Goal: Register for event/course

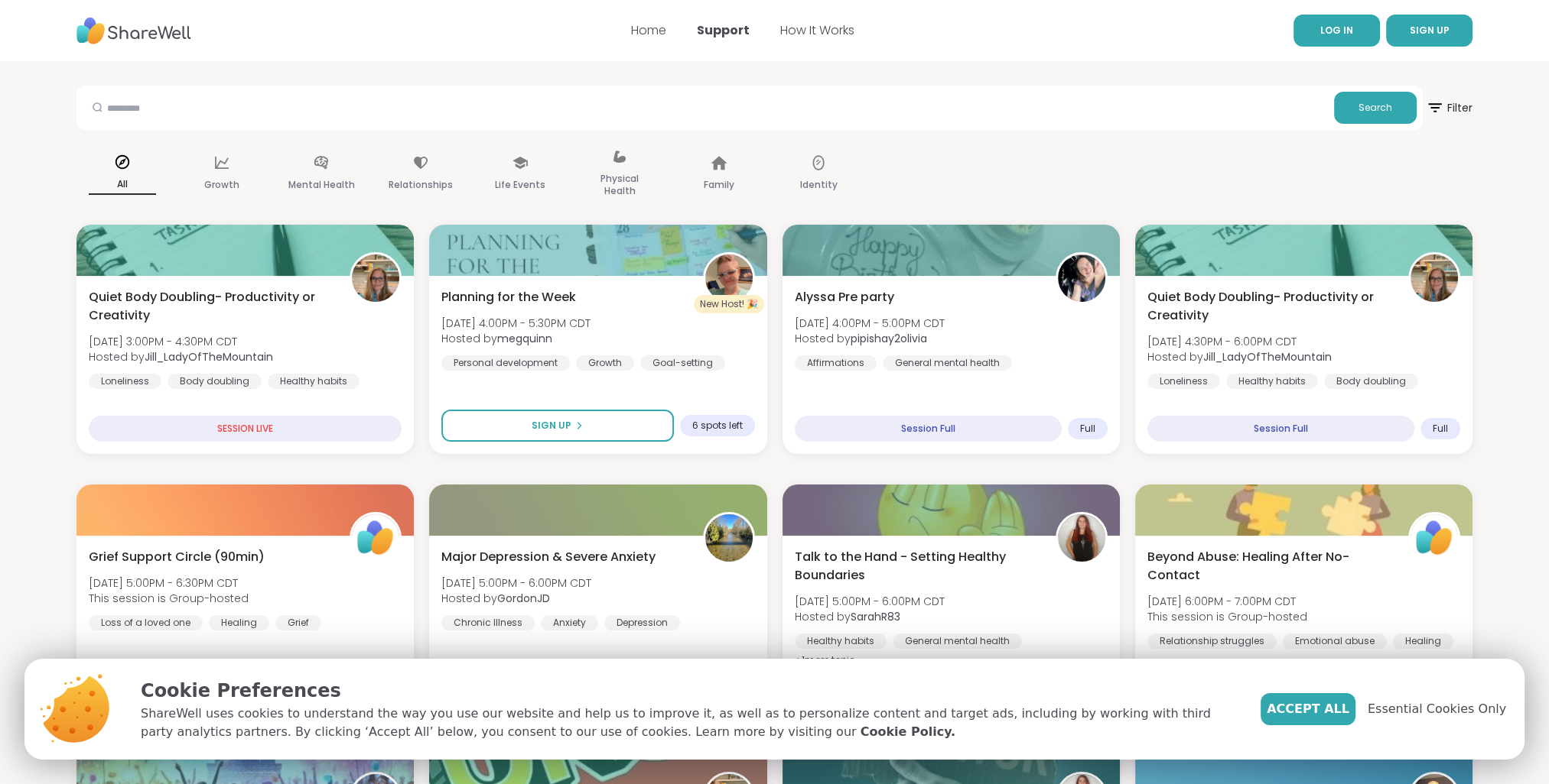
drag, startPoint x: 0, startPoint y: 0, endPoint x: 1333, endPoint y: 29, distance: 1333.3
click at [1333, 29] on span "LOG IN" at bounding box center [1337, 29] width 33 height 13
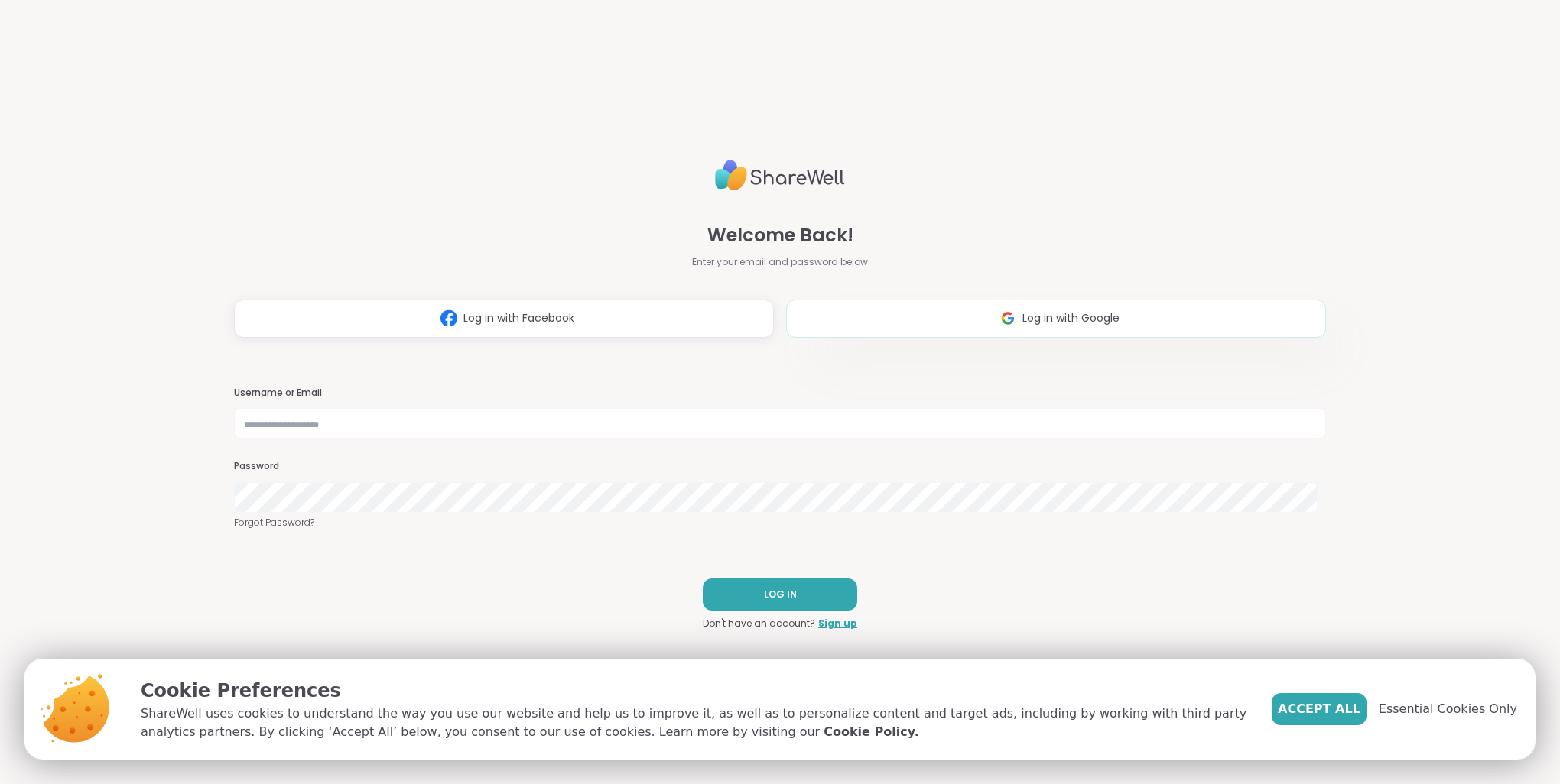
click at [859, 313] on button "Log in with Google" at bounding box center [1056, 319] width 540 height 38
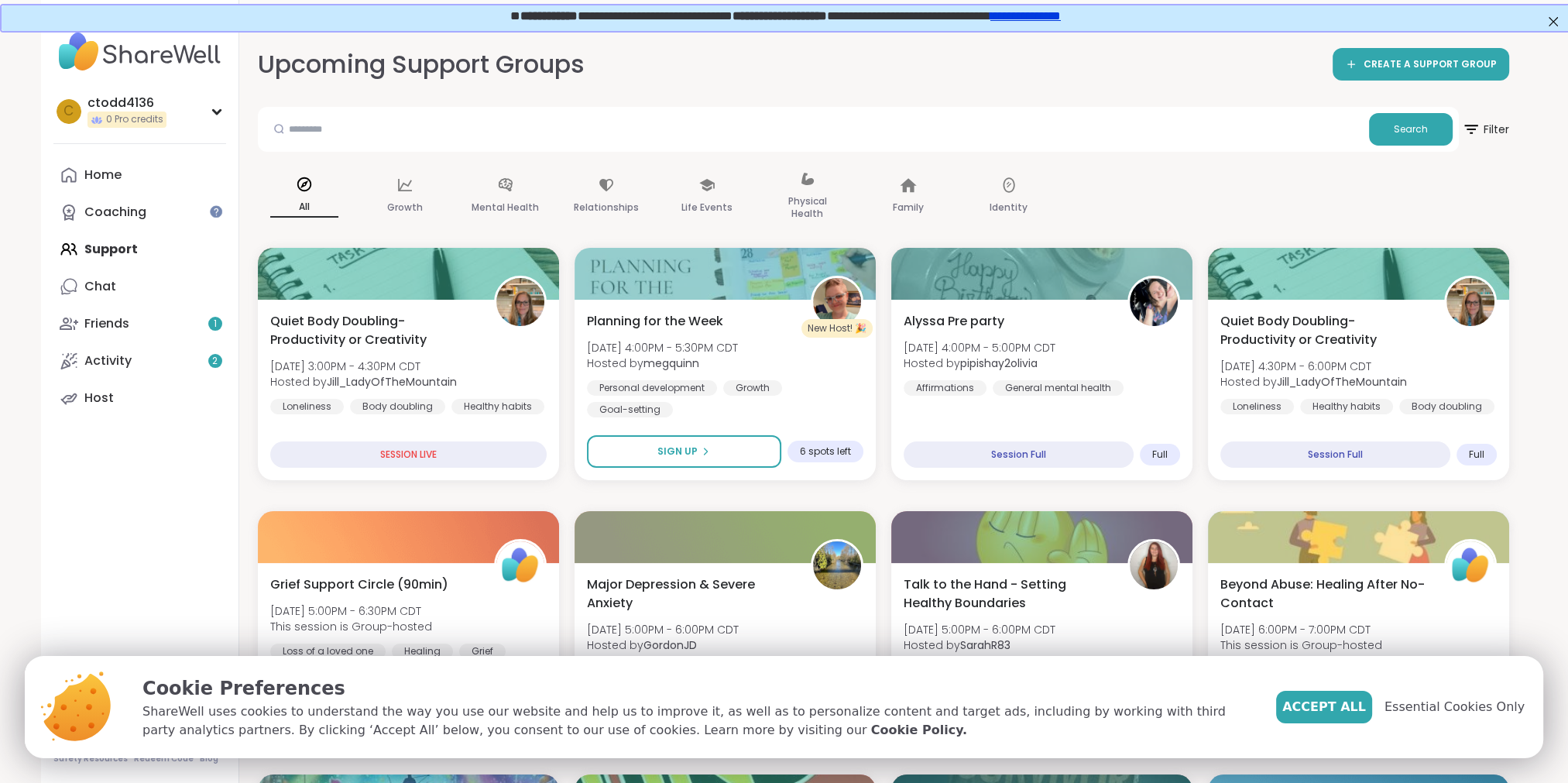
click at [115, 521] on div "c ctodd4136 0 Pro credits Profile Membership Settings Help Home Coaching Suppor…" at bounding box center [140, 392] width 198 height 783
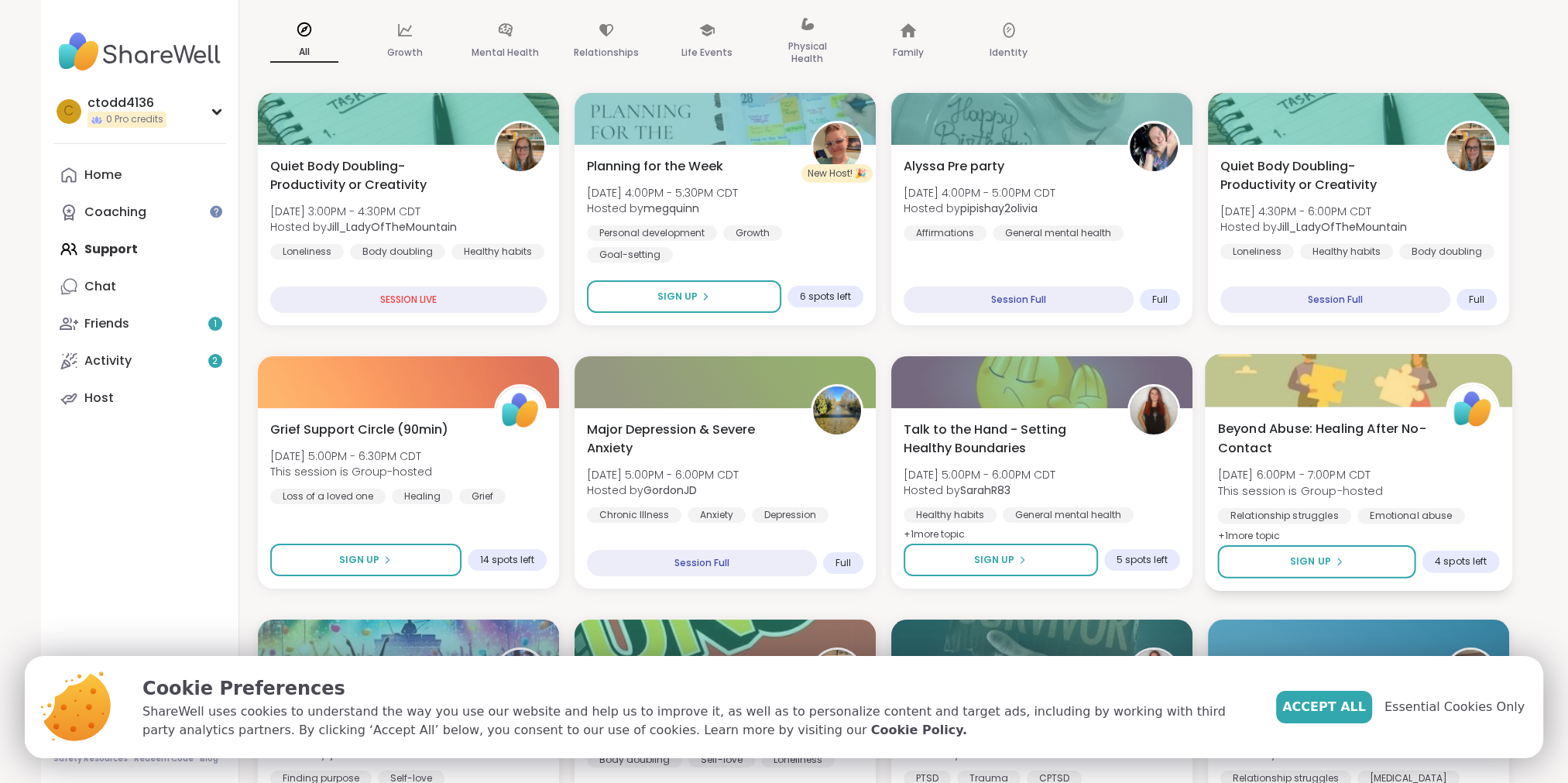
scroll to position [233, 0]
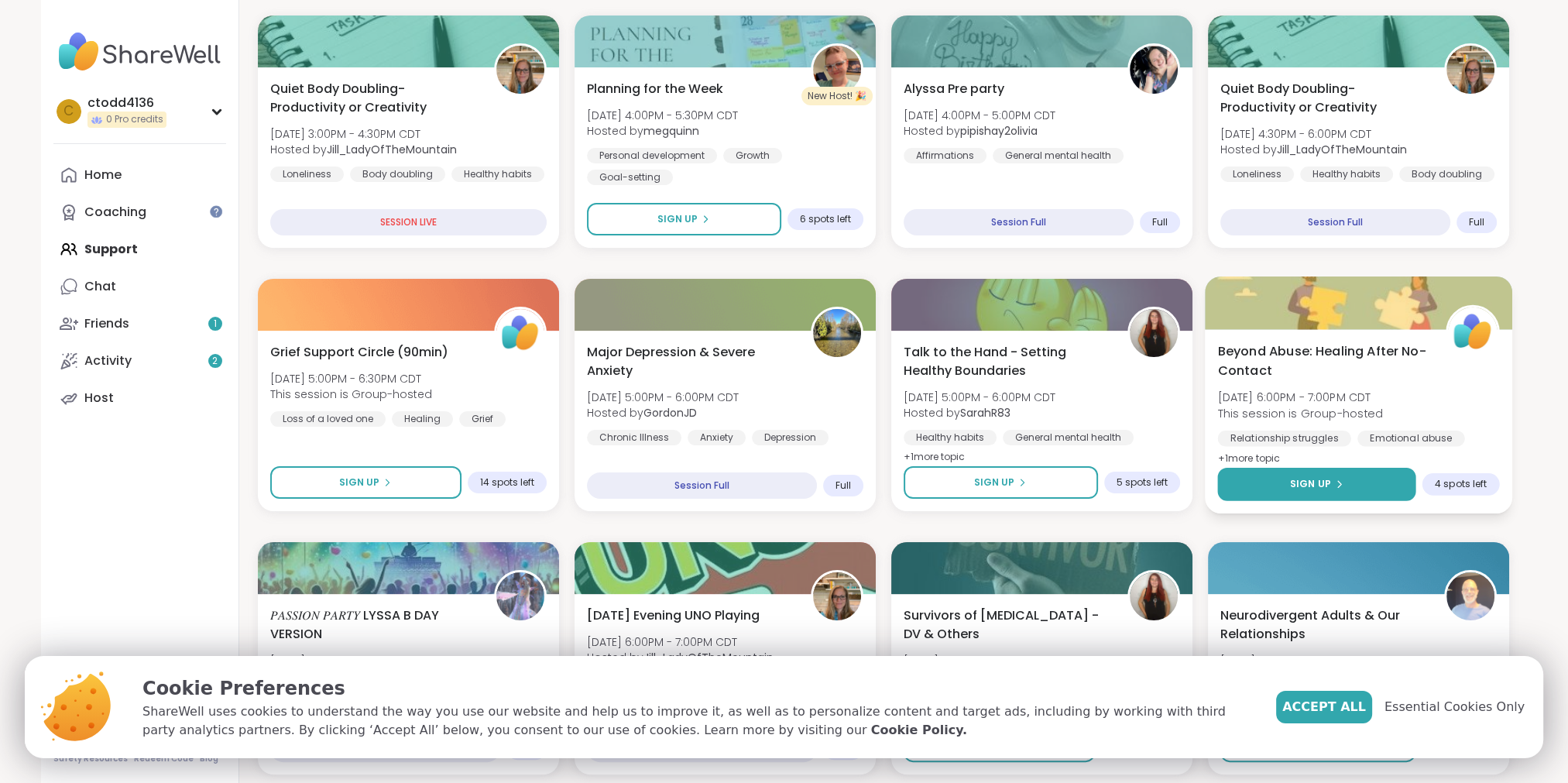
click at [1310, 479] on span "Sign Up" at bounding box center [1309, 485] width 41 height 14
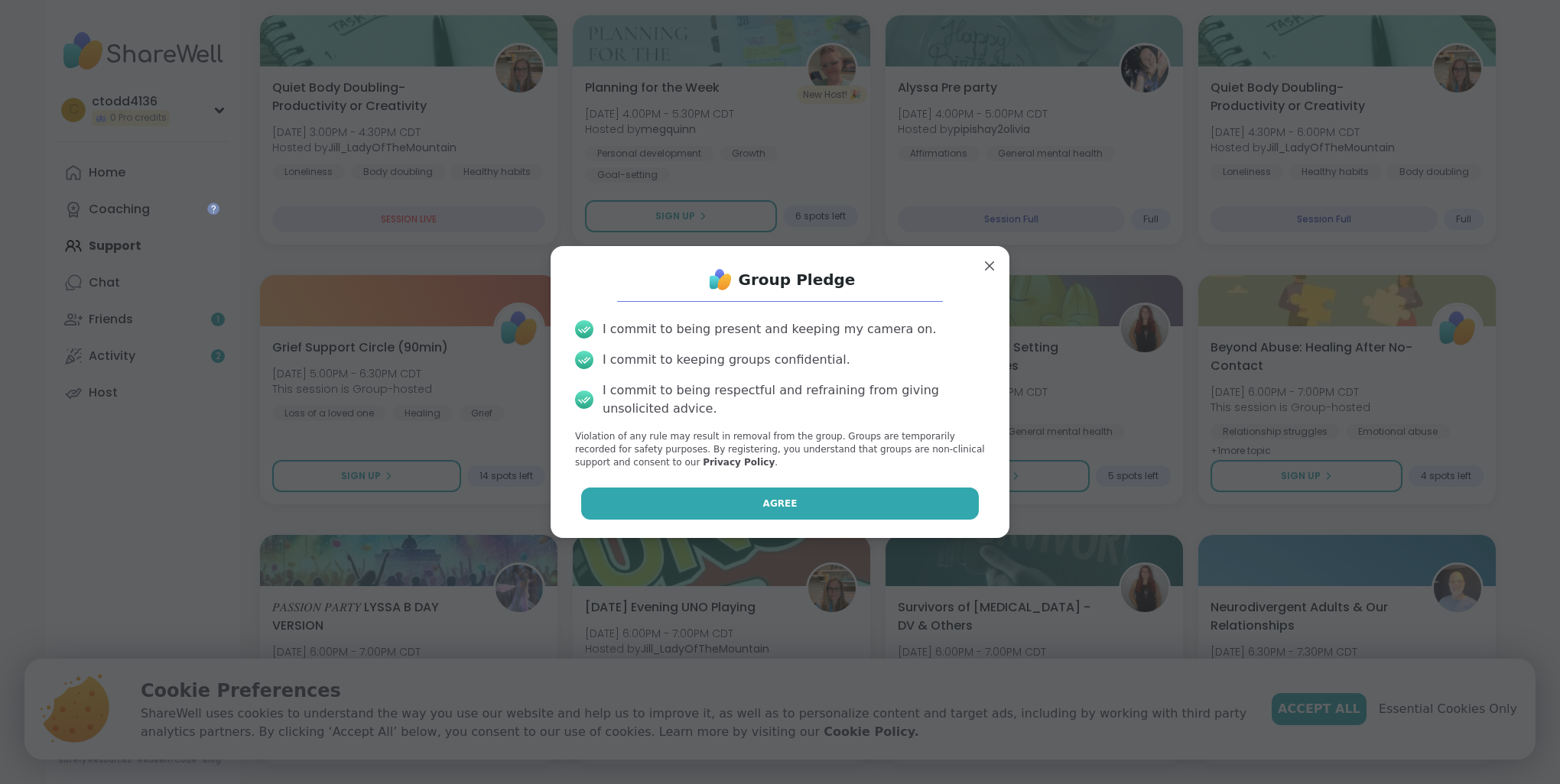
click at [725, 495] on button "Agree" at bounding box center [781, 503] width 399 height 32
click at [725, 495] on div "Agree" at bounding box center [779, 503] width 434 height 32
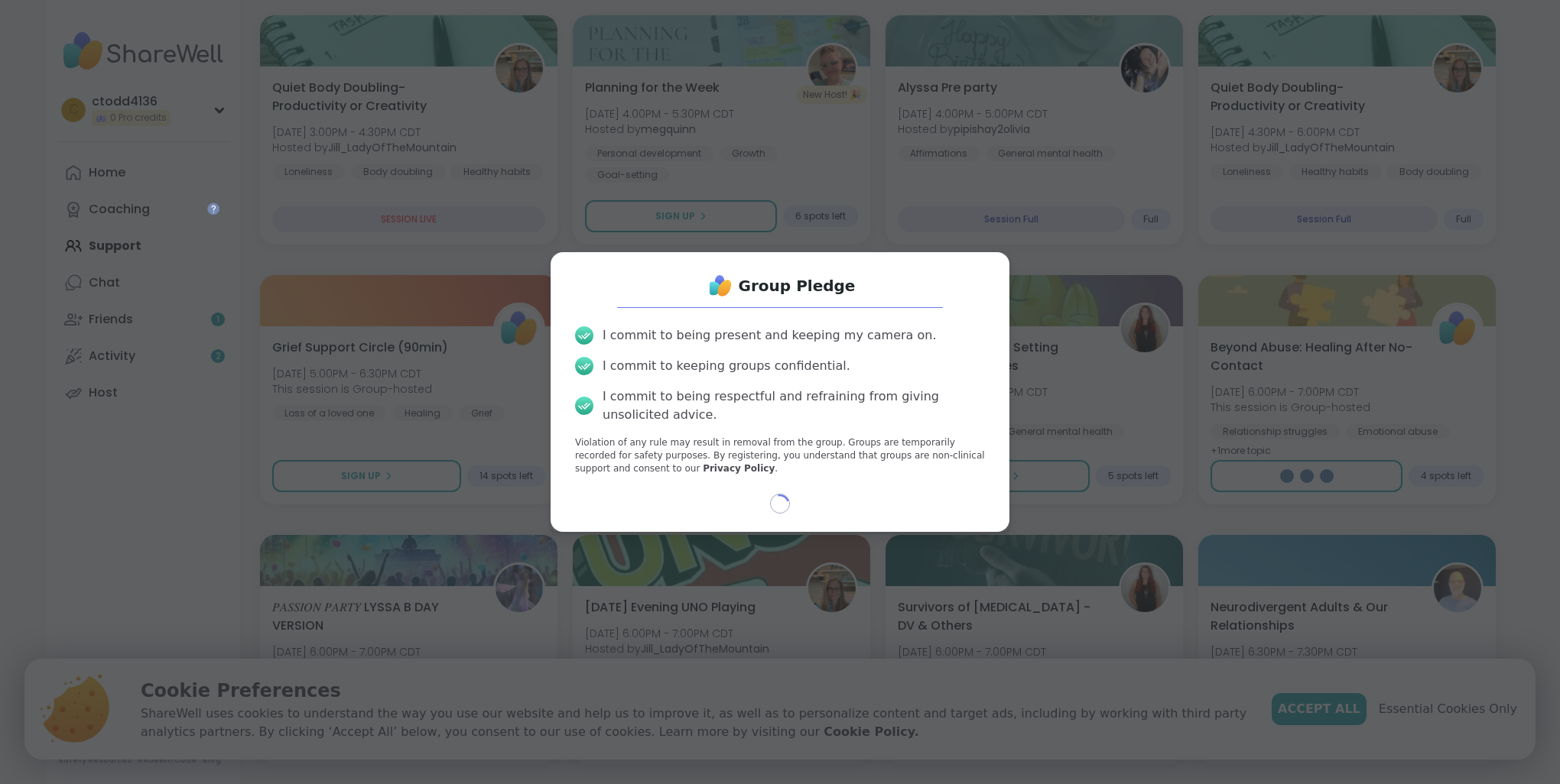
click at [725, 495] on div "Loading..." at bounding box center [779, 503] width 434 height 20
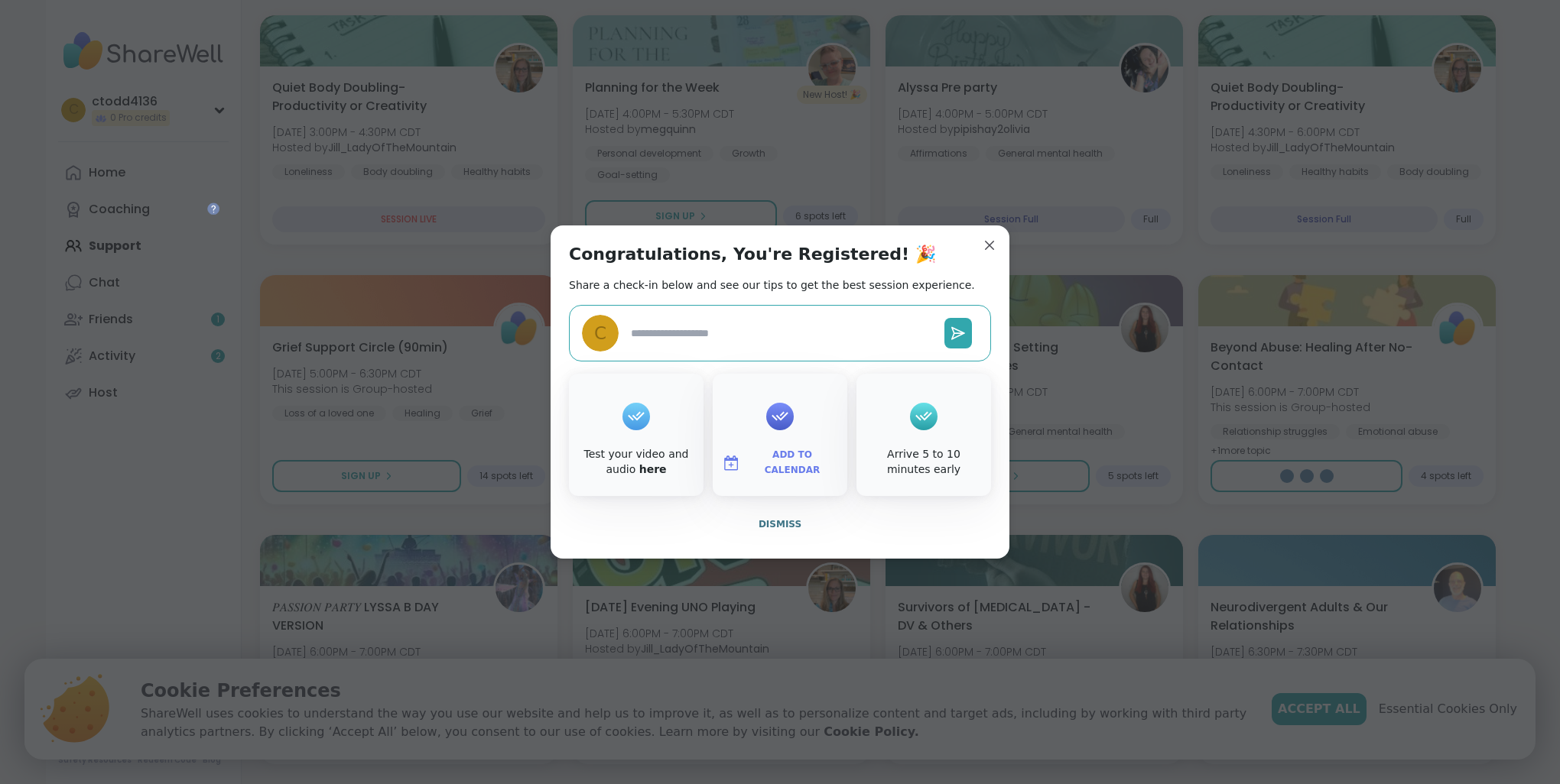
type textarea "*"
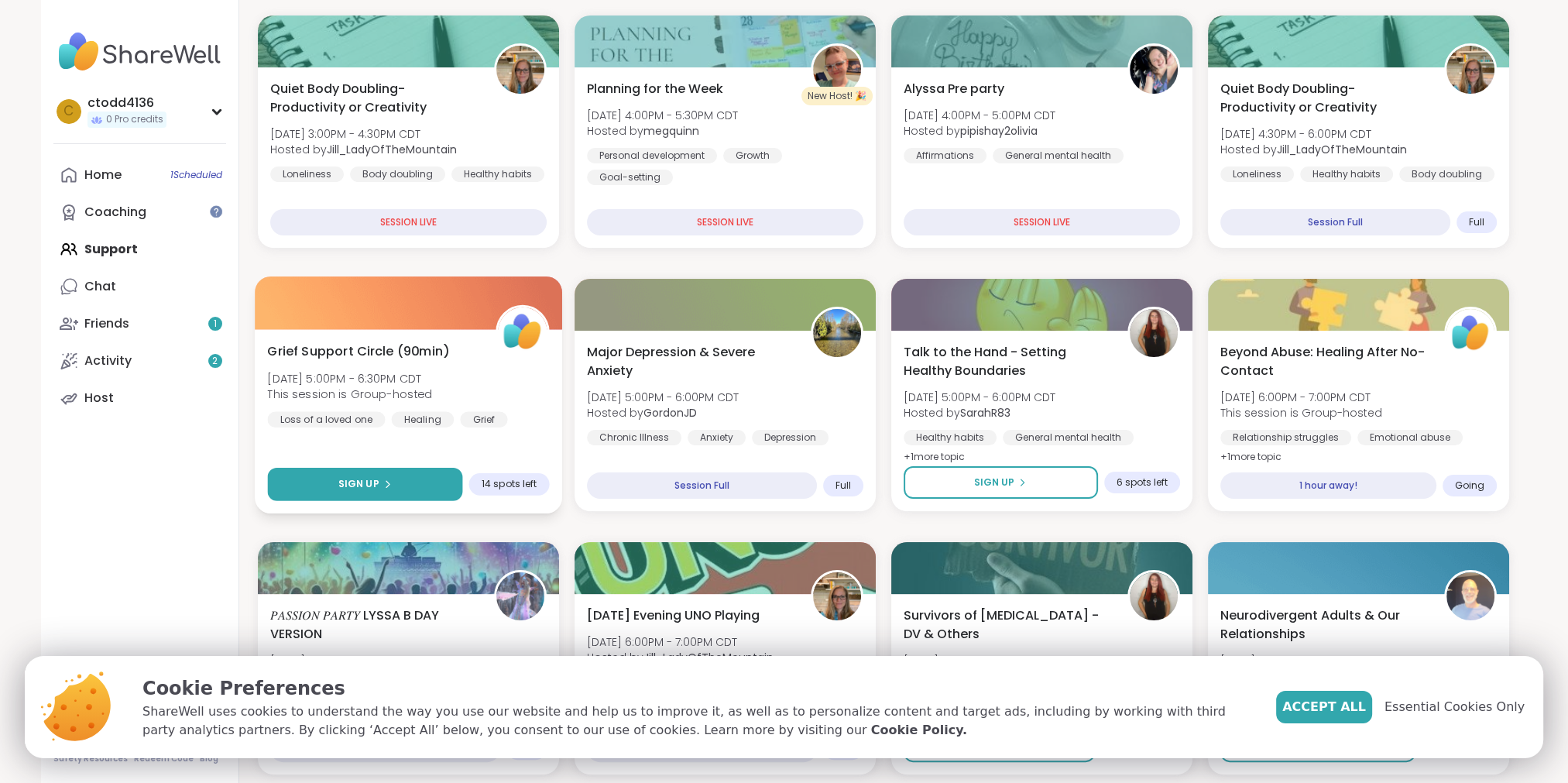
click at [351, 473] on button "Sign Up" at bounding box center [364, 485] width 195 height 33
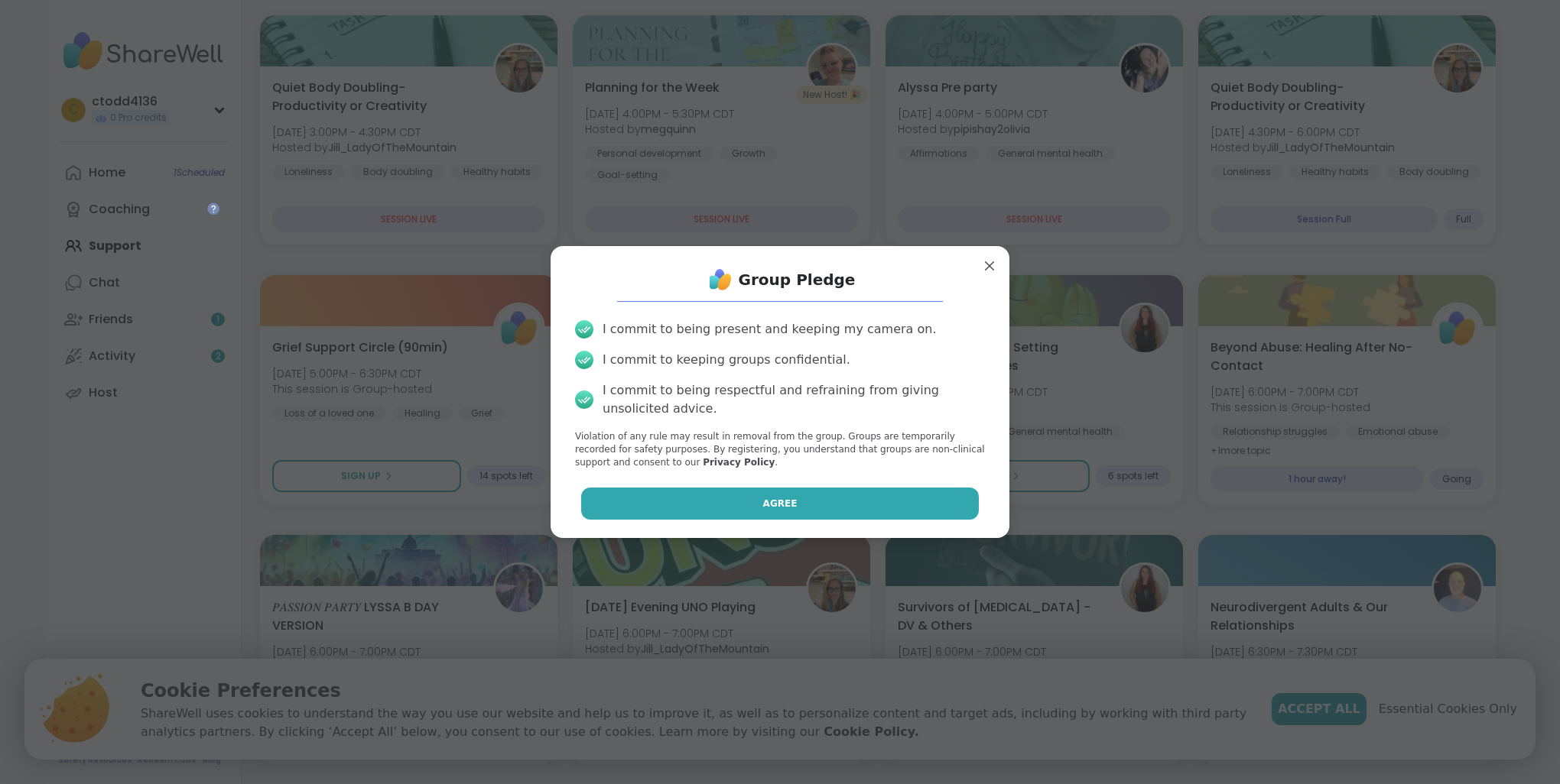
click at [630, 500] on button "Agree" at bounding box center [781, 503] width 399 height 32
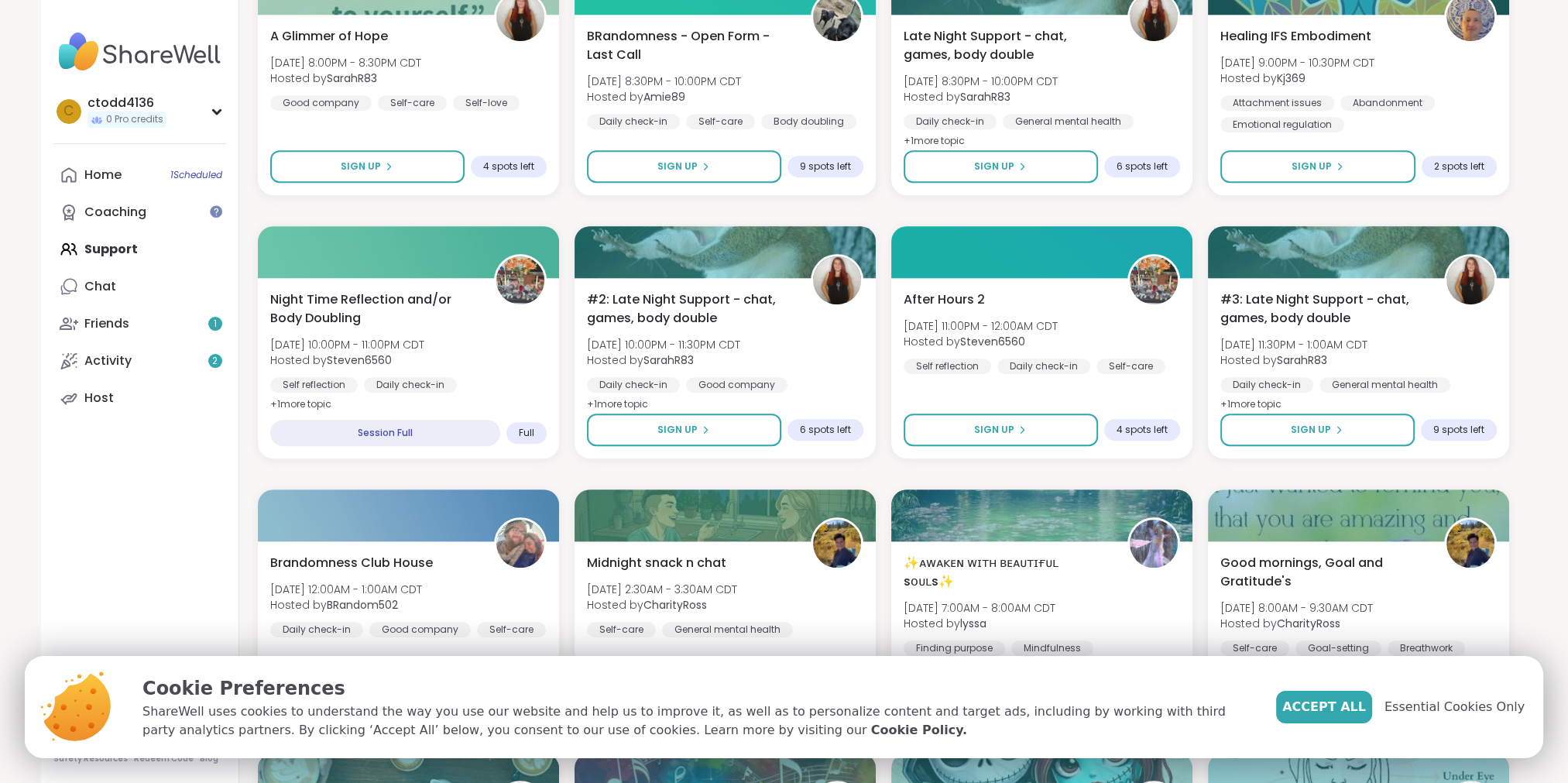
scroll to position [1168, 0]
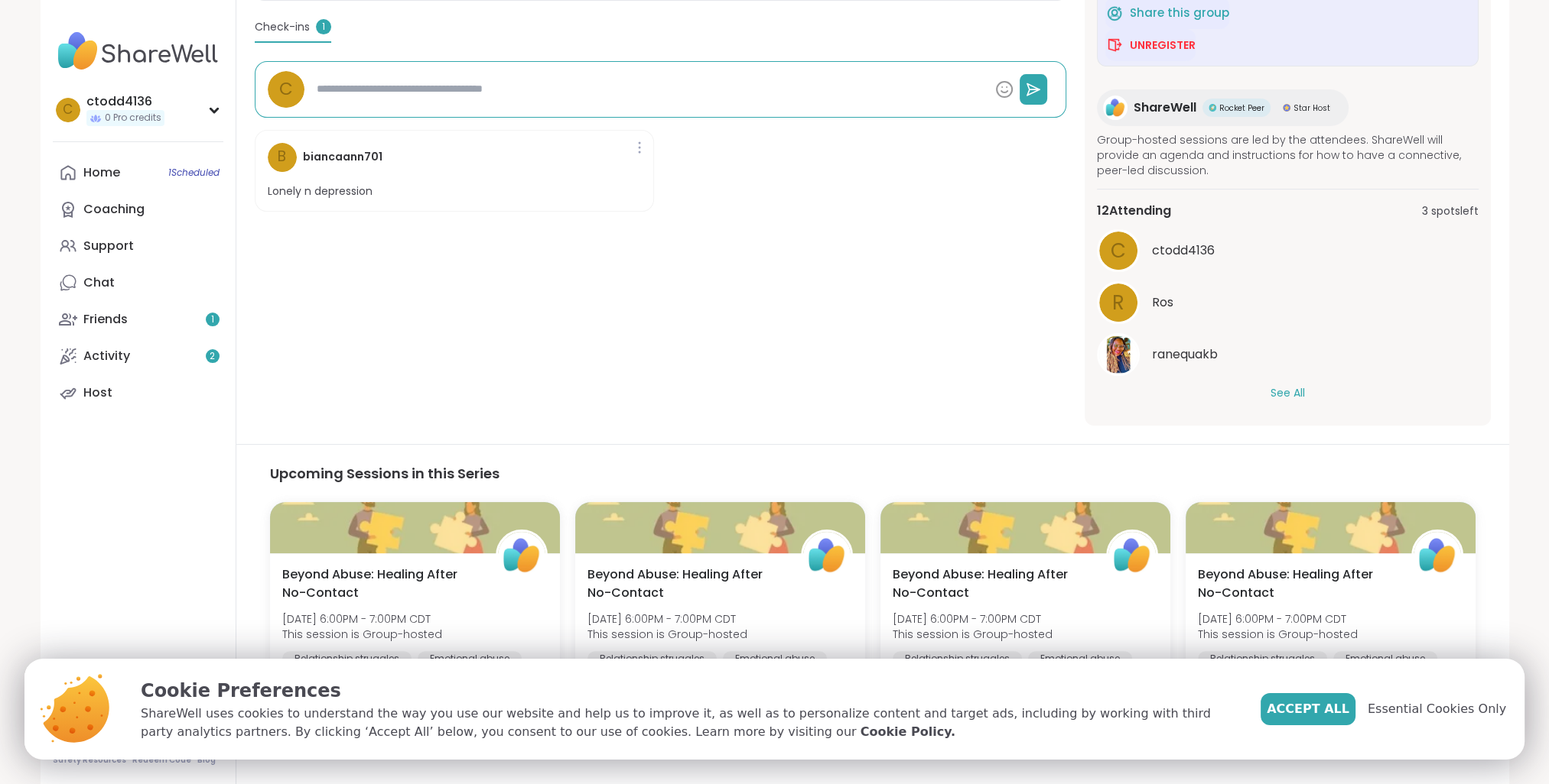
scroll to position [434, 0]
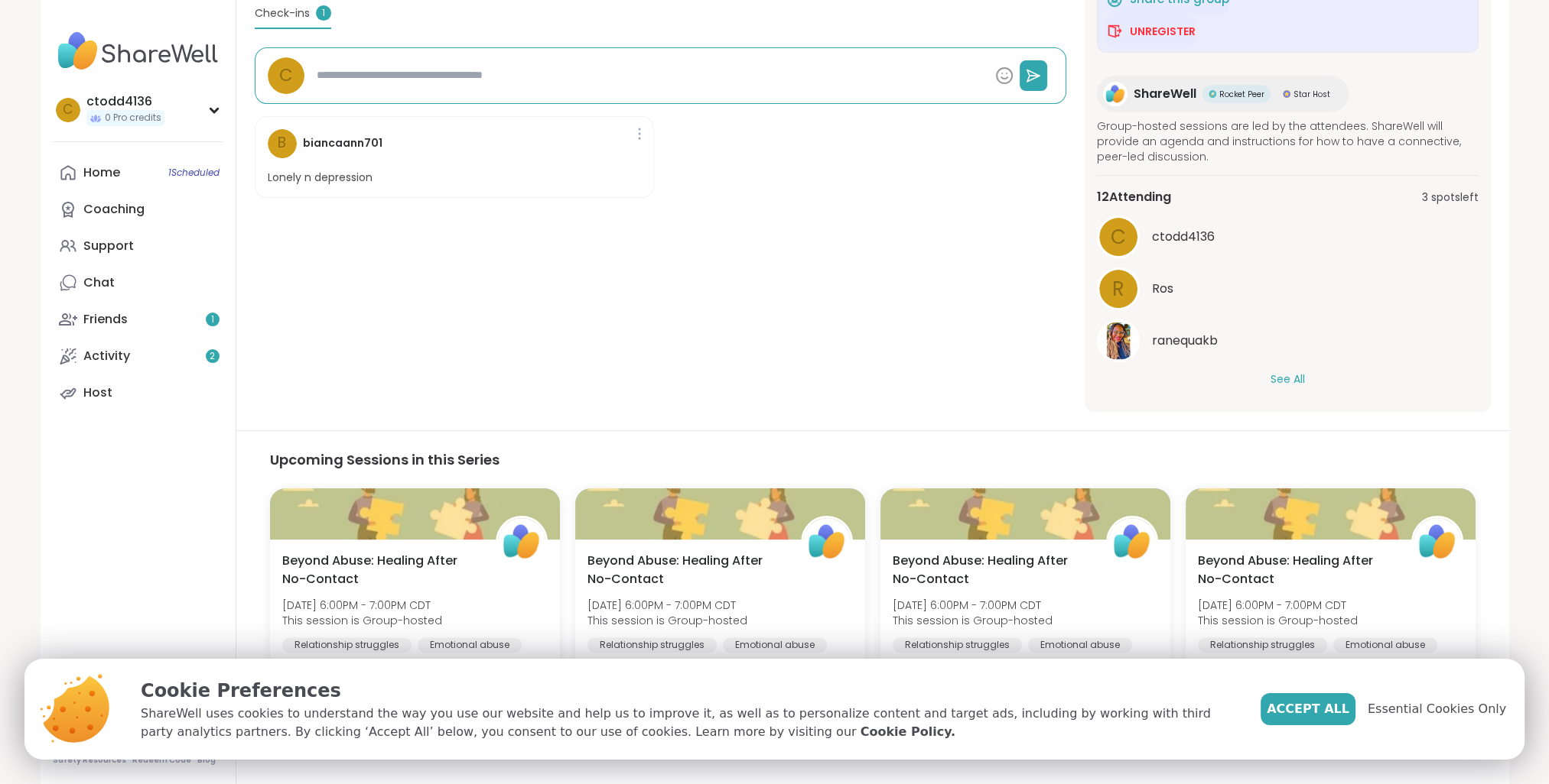
click at [806, 349] on div "Relationship struggles | Emotional abuse | Healing Beyond Abuse: Healing After …" at bounding box center [661, 98] width 811 height 627
drag, startPoint x: 804, startPoint y: 390, endPoint x: 804, endPoint y: 382, distance: 8.0
click at [804, 382] on div "Relationship struggles | Emotional abuse | Healing Beyond Abuse: Healing After …" at bounding box center [661, 98] width 811 height 627
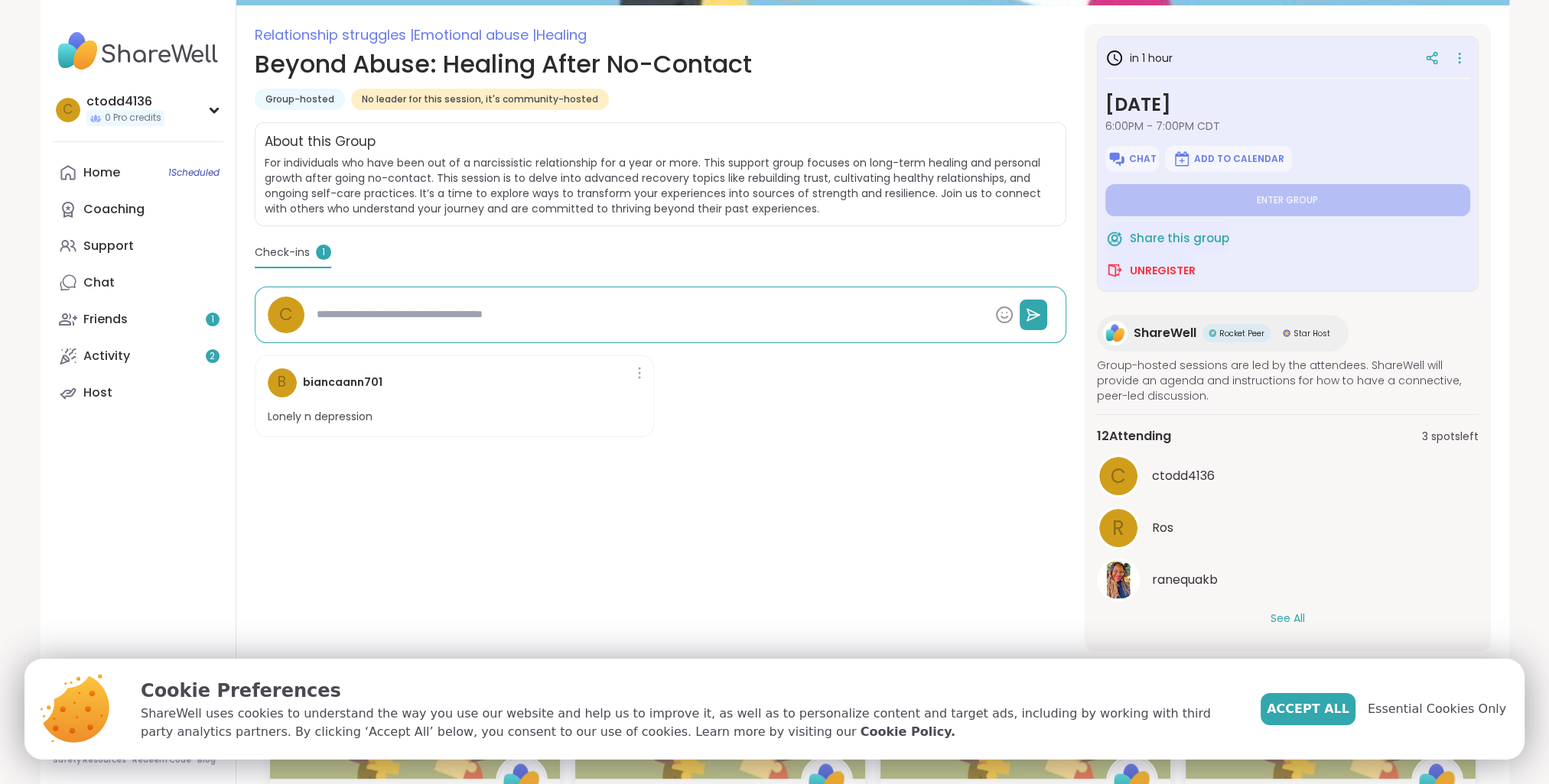
scroll to position [306, 0]
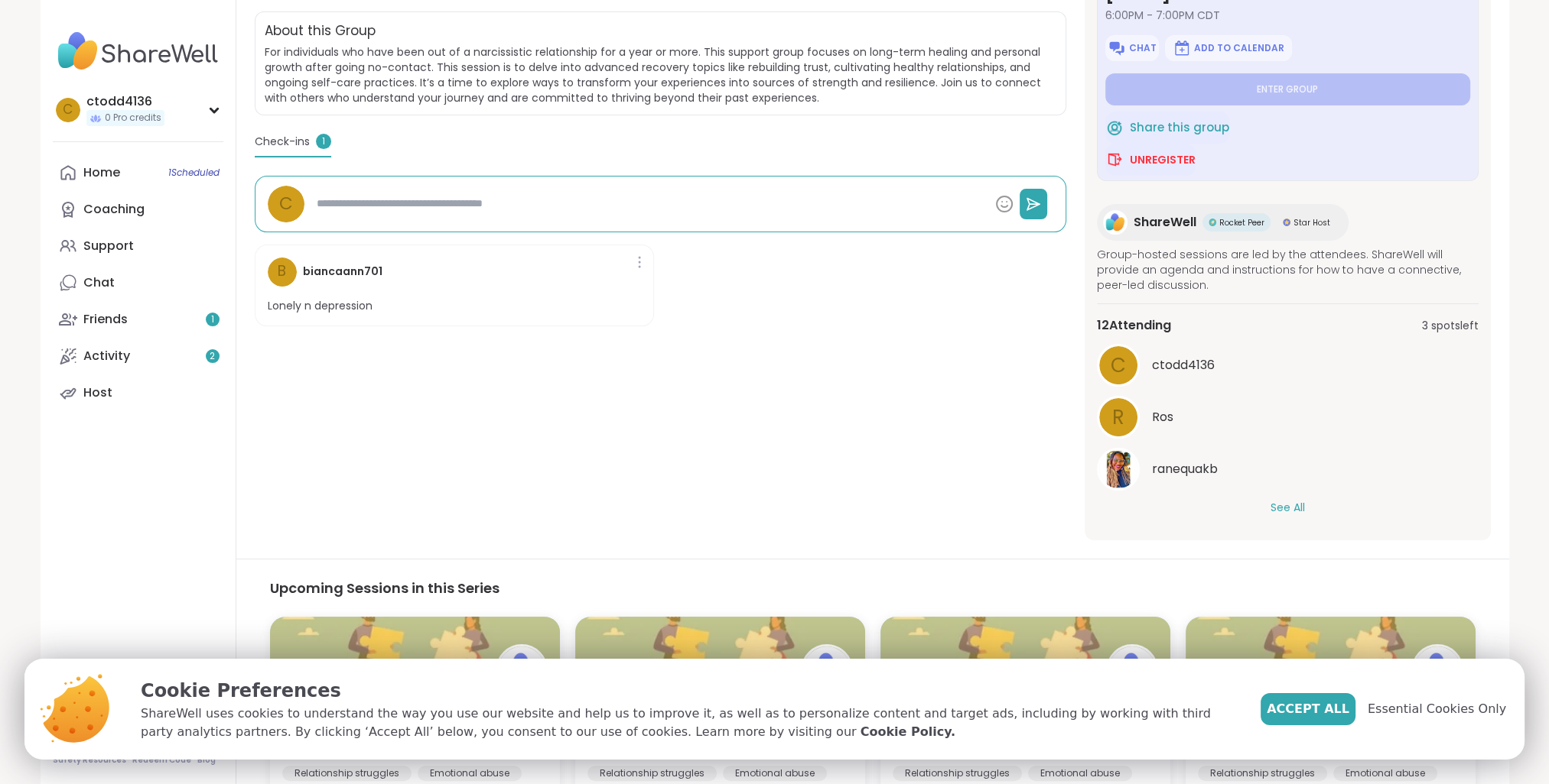
click at [1296, 509] on button "See All" at bounding box center [1288, 508] width 35 height 16
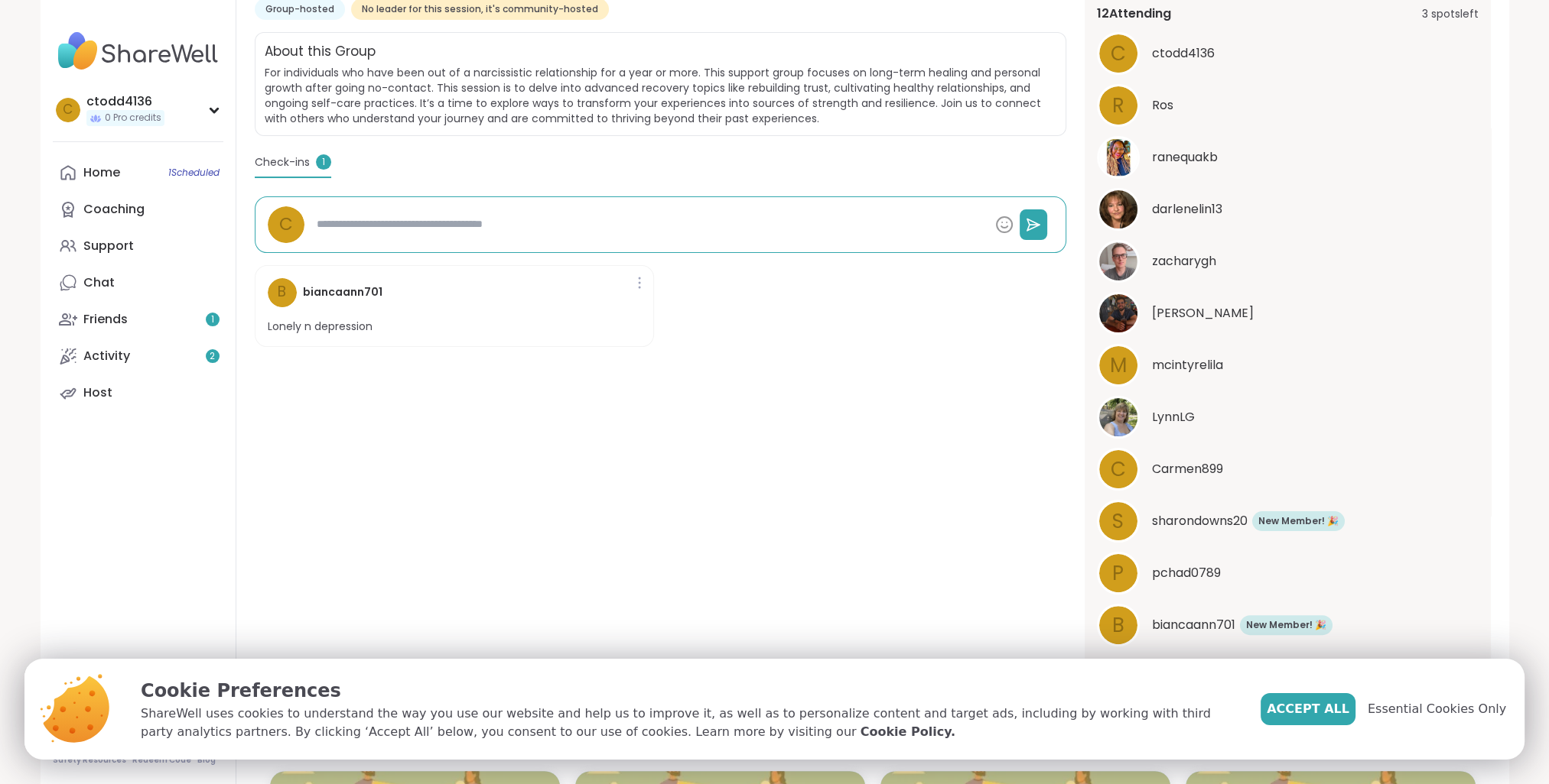
scroll to position [110, 0]
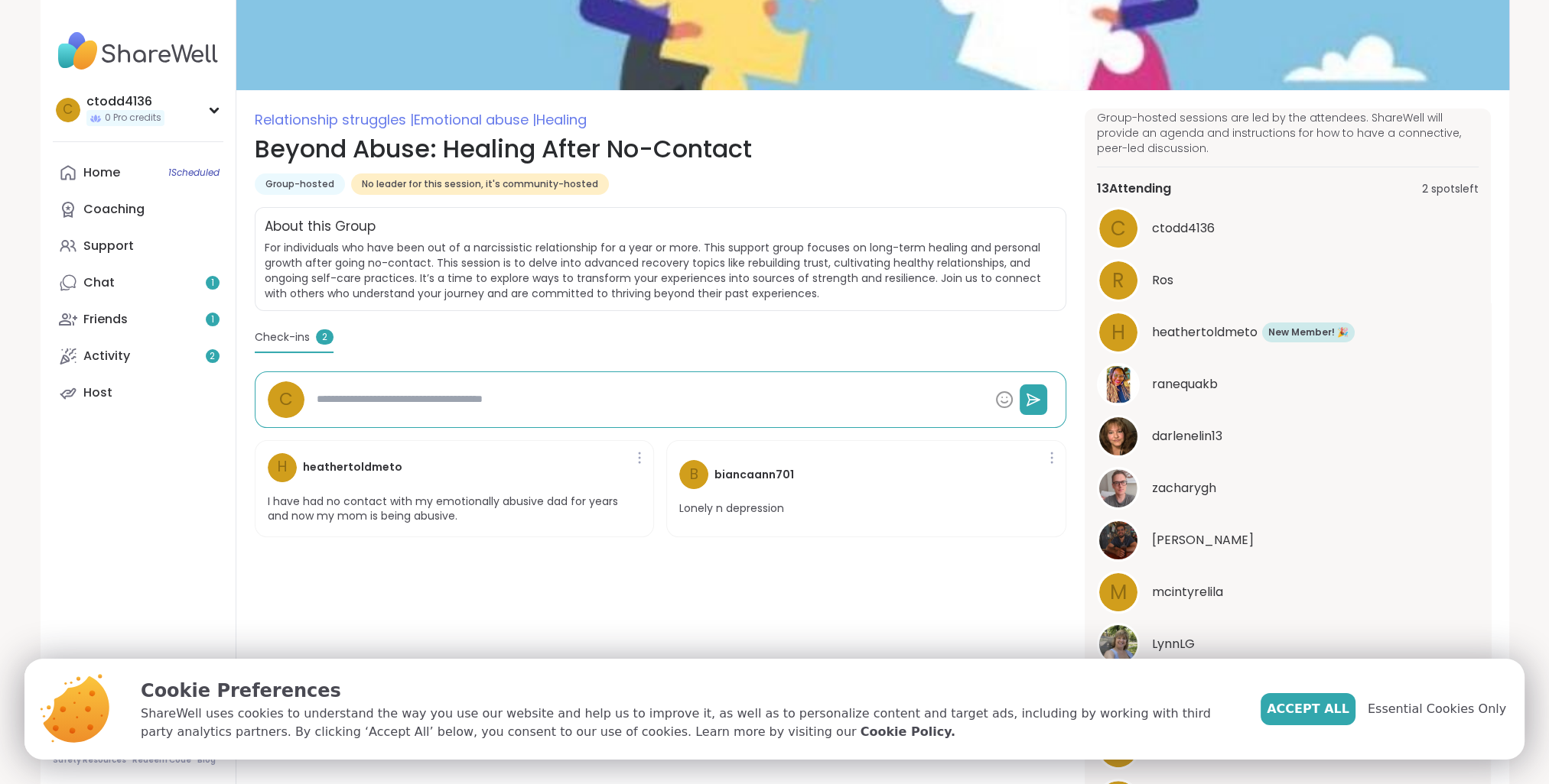
type textarea "*"
